Goal: Transaction & Acquisition: Purchase product/service

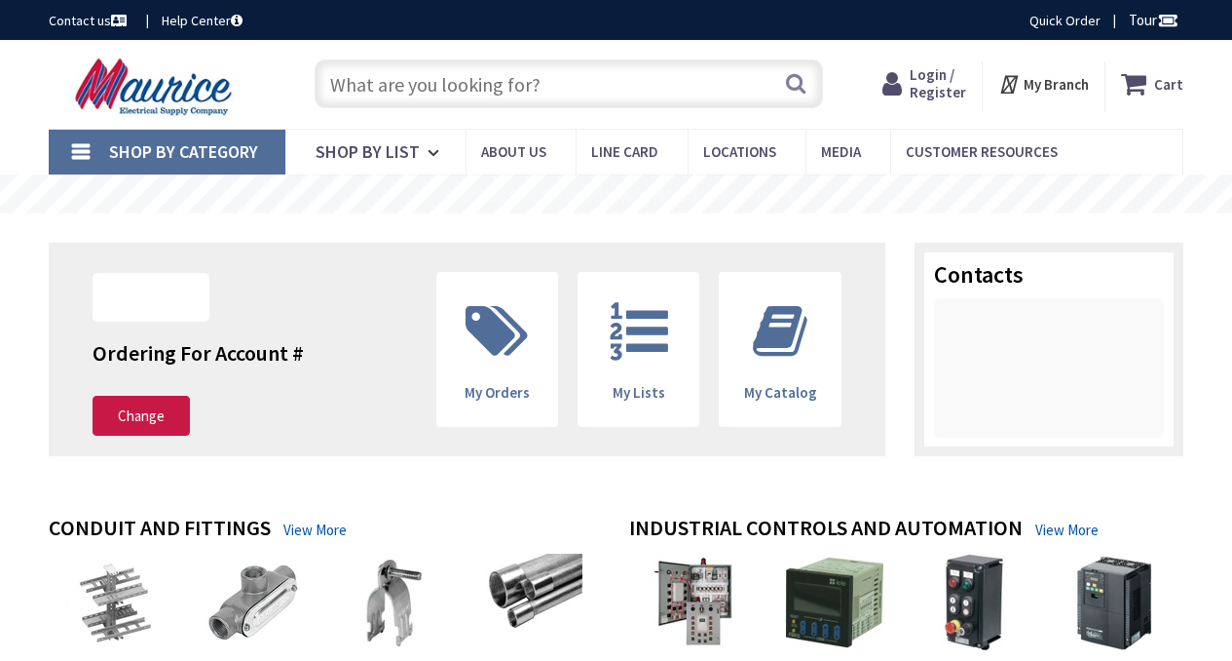
click at [926, 78] on span "Login / Register" at bounding box center [938, 83] width 57 height 36
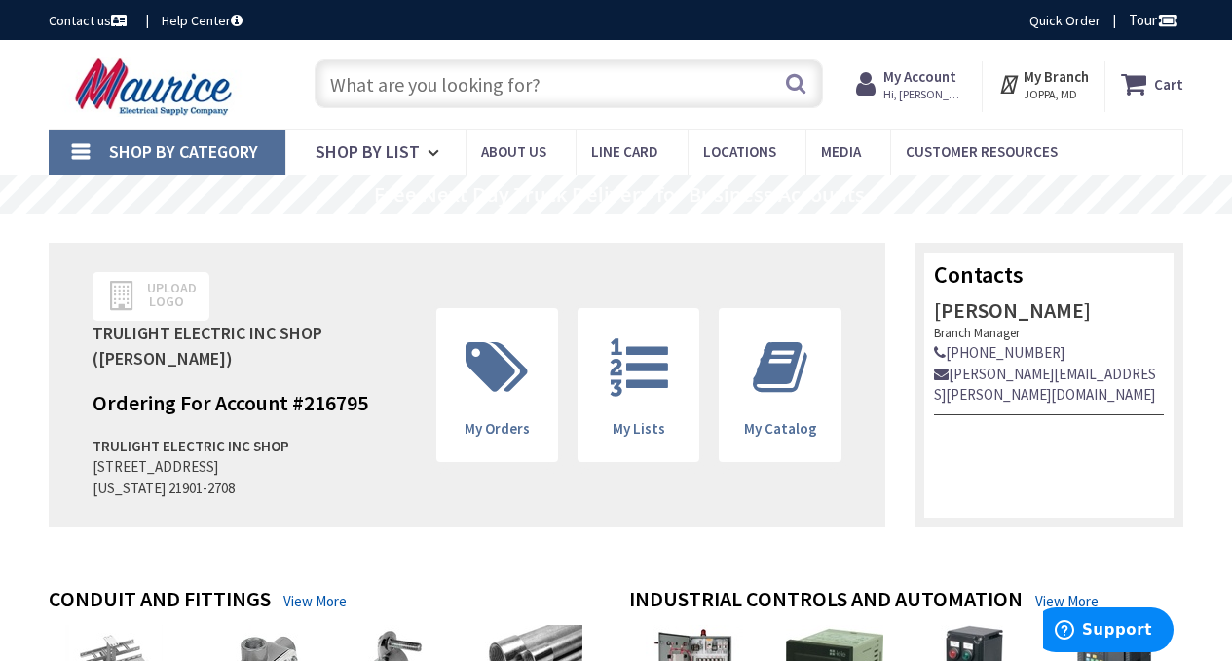
click at [577, 79] on input "text" at bounding box center [569, 83] width 509 height 49
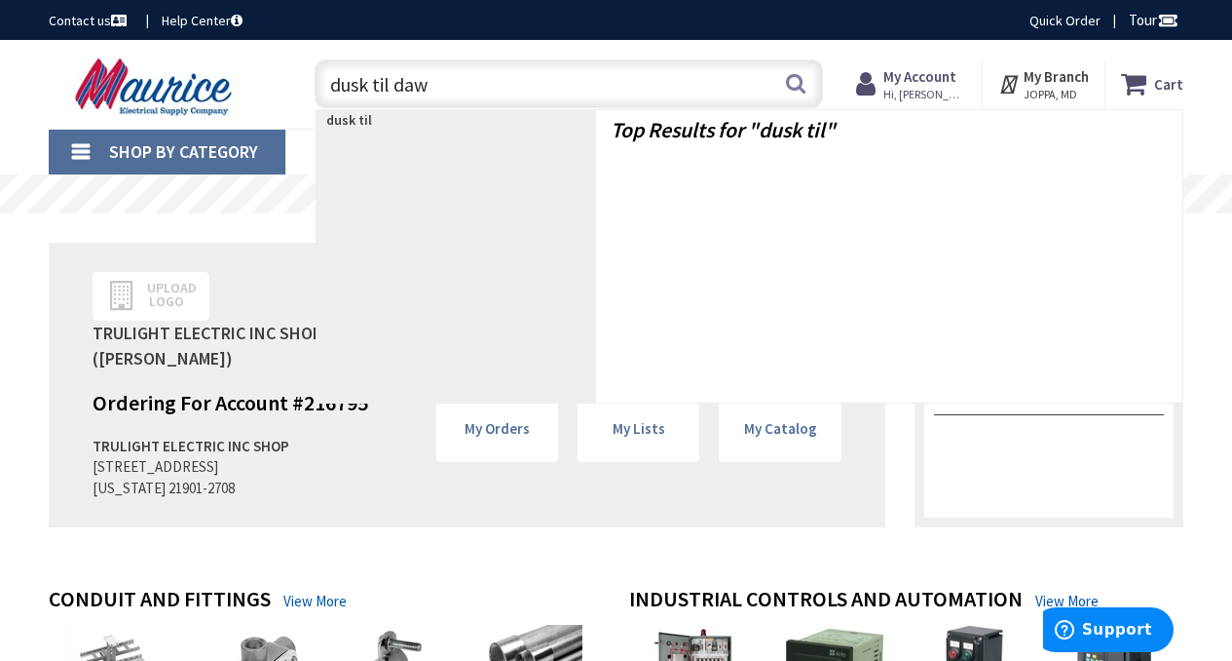
type input "dusk til dawn"
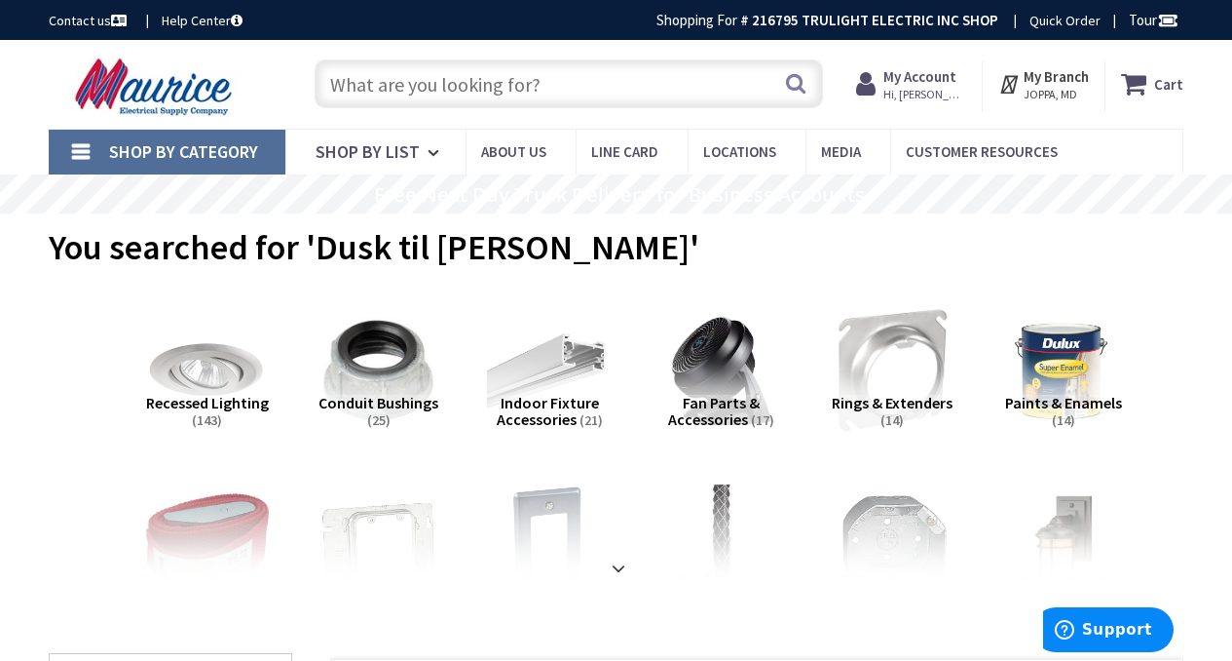
click at [607, 81] on input "text" at bounding box center [569, 83] width 509 height 49
paste input "LUM CTKRV2B"
type input "LUM CTKRV2B"
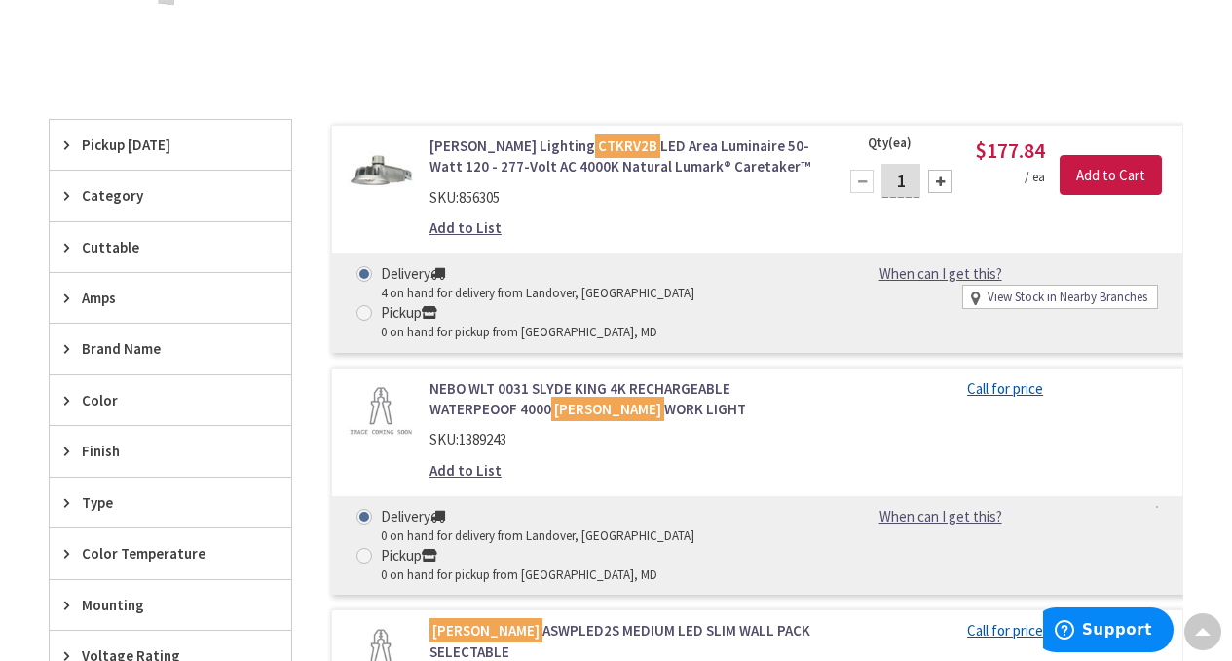
scroll to position [454, 0]
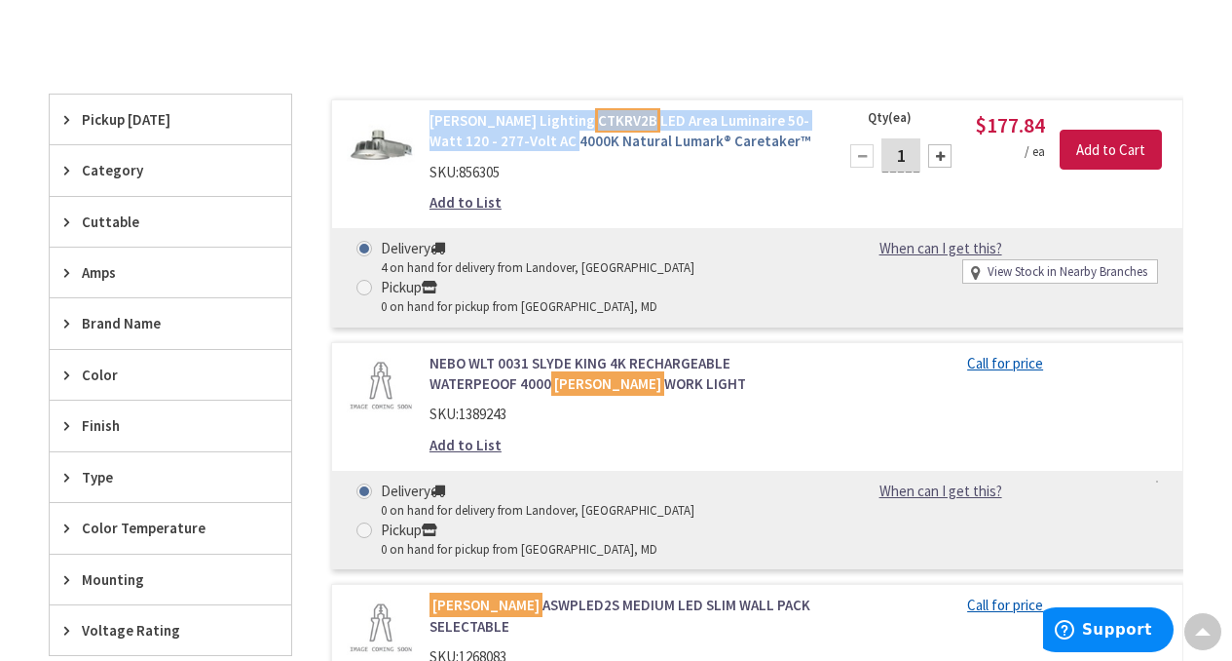
drag, startPoint x: 421, startPoint y: 116, endPoint x: 499, endPoint y: 140, distance: 81.7
click at [499, 140] on div "[PERSON_NAME] Lighting CTKRV2B LED Area Luminaire 50-Watt 120 - 277-Volt AC 400…" at bounding box center [621, 166] width 413 height 113
copy link "[PERSON_NAME] Lighting CTKRV2B LED Area Luminaire 50-Watt 120 - 277-Volt AC"
